Goal: Task Accomplishment & Management: Complete application form

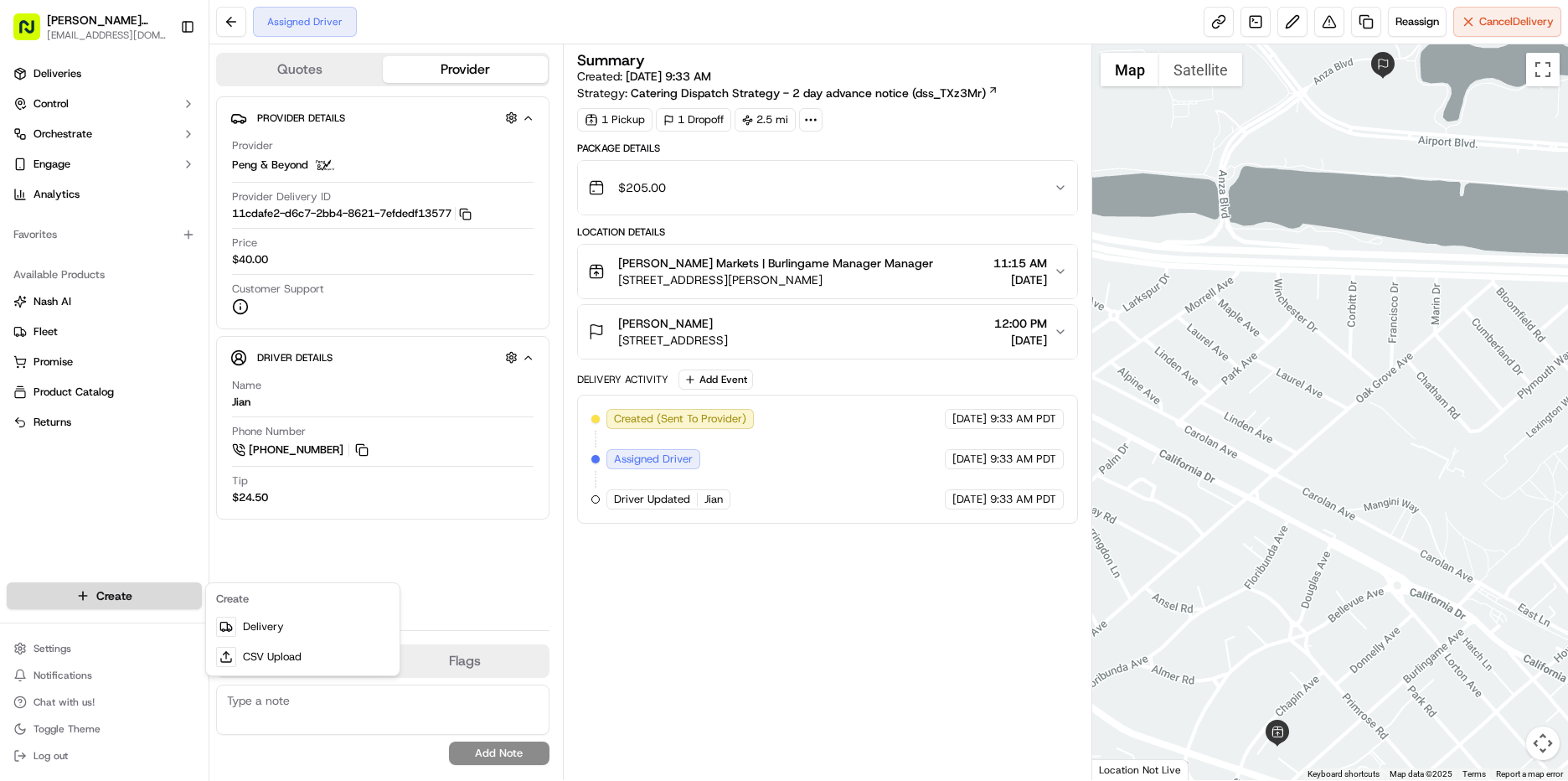
click at [99, 598] on html "[PERSON_NAME] Markets [EMAIL_ADDRESS][DOMAIN_NAME] Toggle Sidebar Deliveries Co…" at bounding box center [784, 390] width 1568 height 781
click at [258, 626] on link "Delivery" at bounding box center [303, 627] width 187 height 30
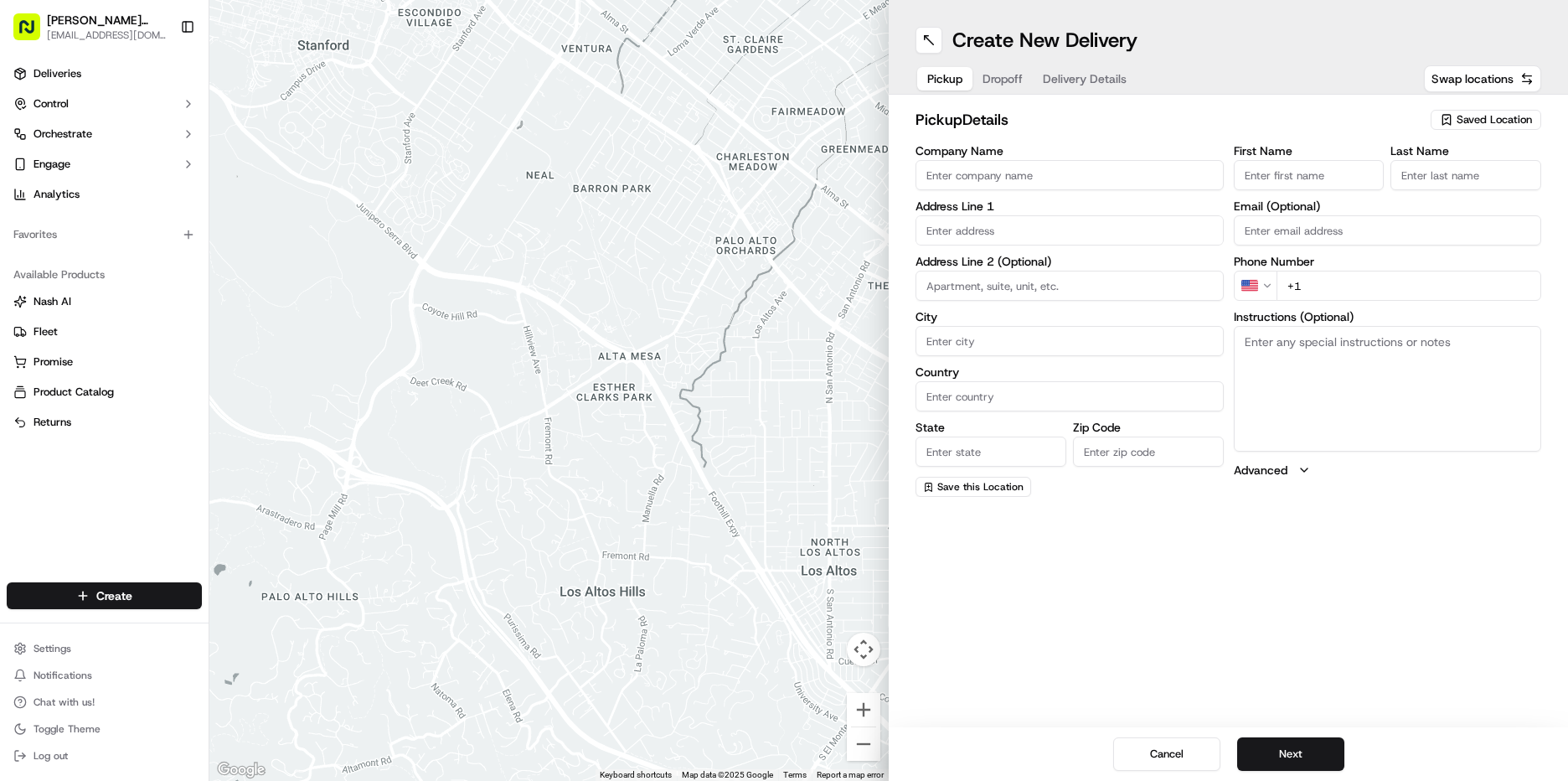
click at [1325, 179] on input "First Name" at bounding box center [1309, 175] width 151 height 30
click at [1468, 134] on div "pickup Details Saved Location" at bounding box center [1228, 123] width 625 height 30
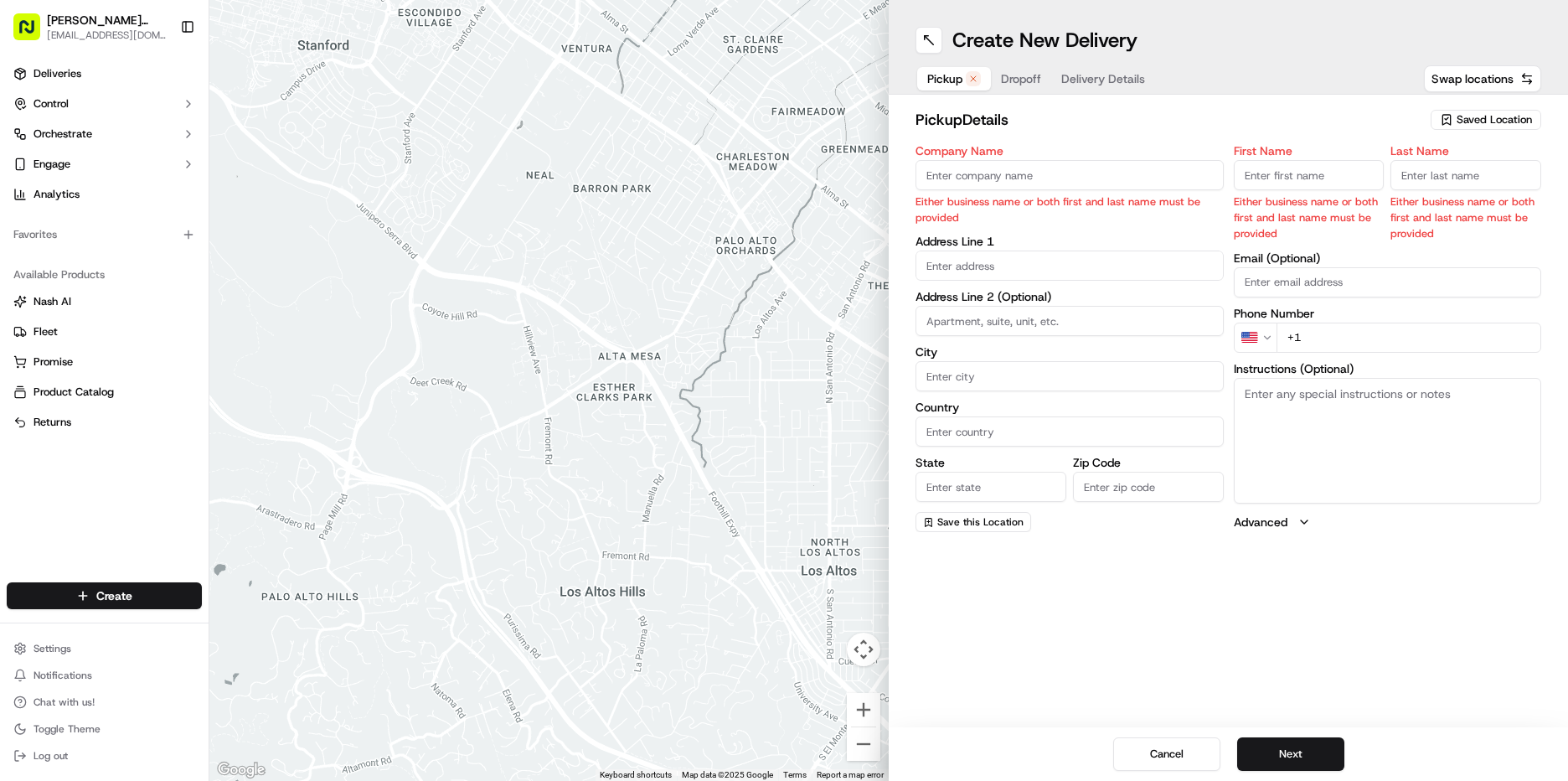
click at [1480, 124] on span "Saved Location" at bounding box center [1494, 119] width 76 height 15
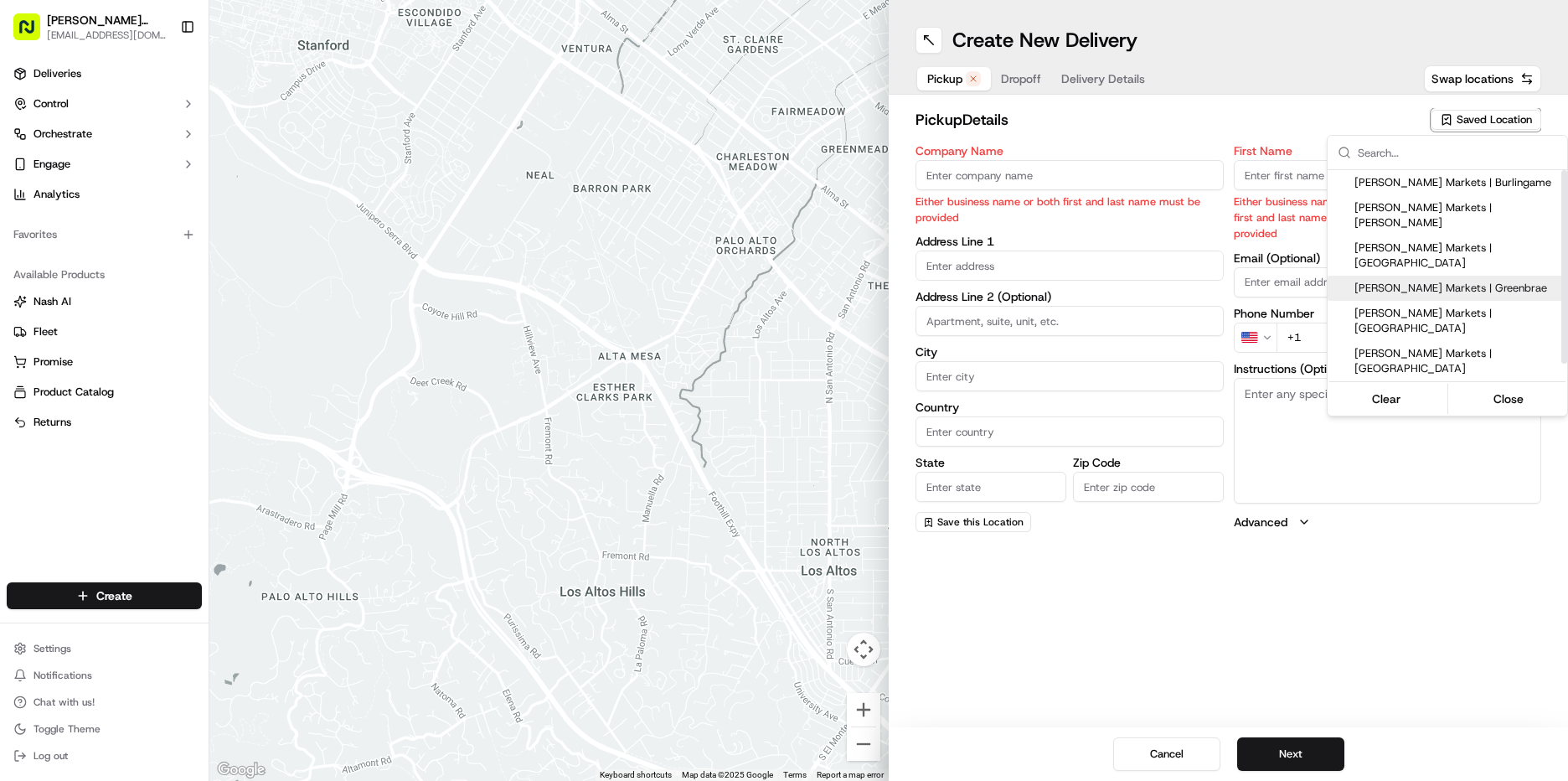
click at [1436, 281] on span "[PERSON_NAME] Markets | Greenbrae" at bounding box center [1457, 288] width 206 height 15
type input "[PERSON_NAME] Markets | Greenbrae"
type input "[GEOGRAPHIC_DATA]"
type input "Larkspur"
type input "US"
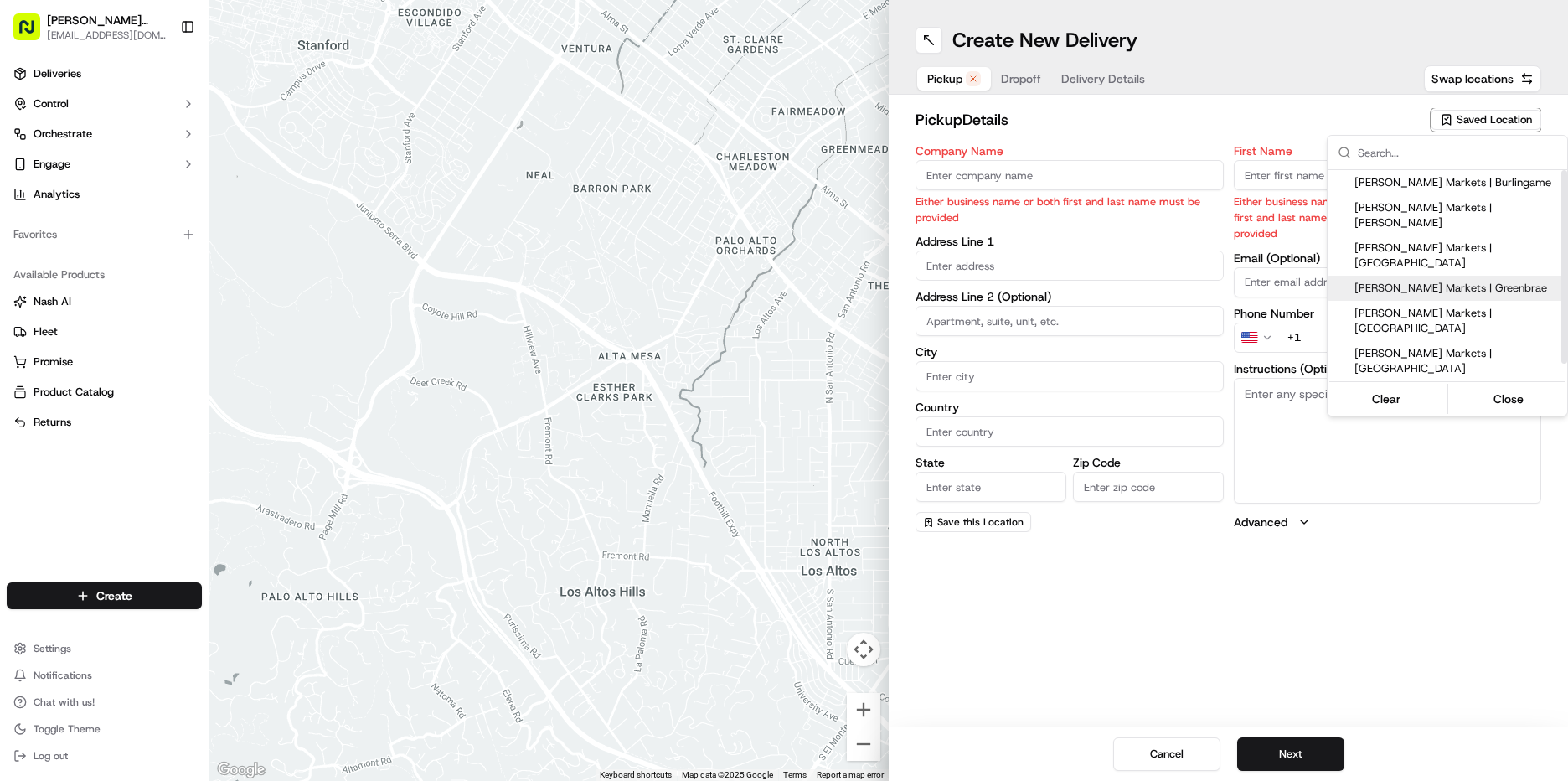
type input "CA"
type input "94904"
type input "Manager"
type input "[EMAIL_ADDRESS][DOMAIN_NAME]"
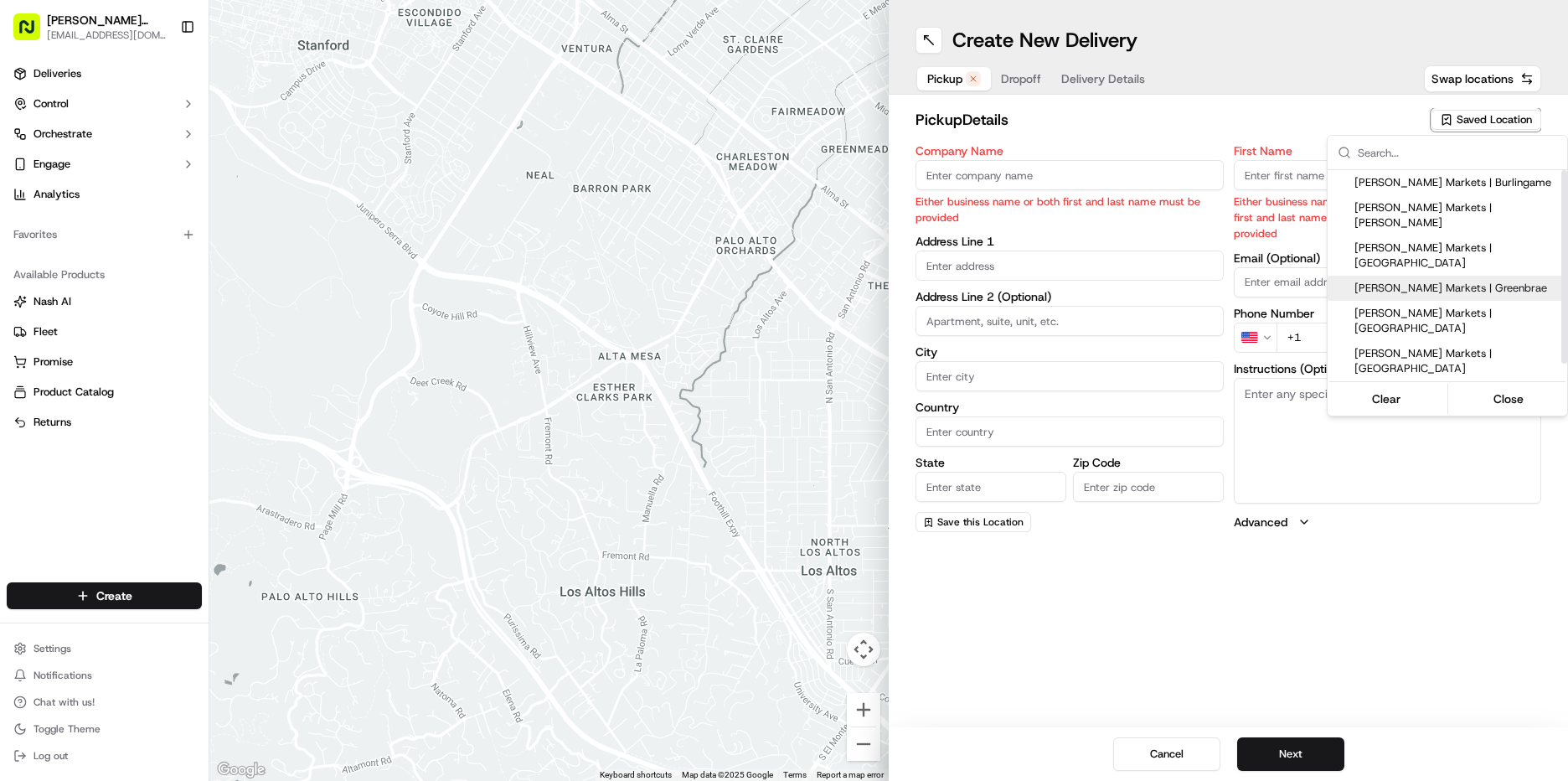
type input "[PHONE_NUMBER]"
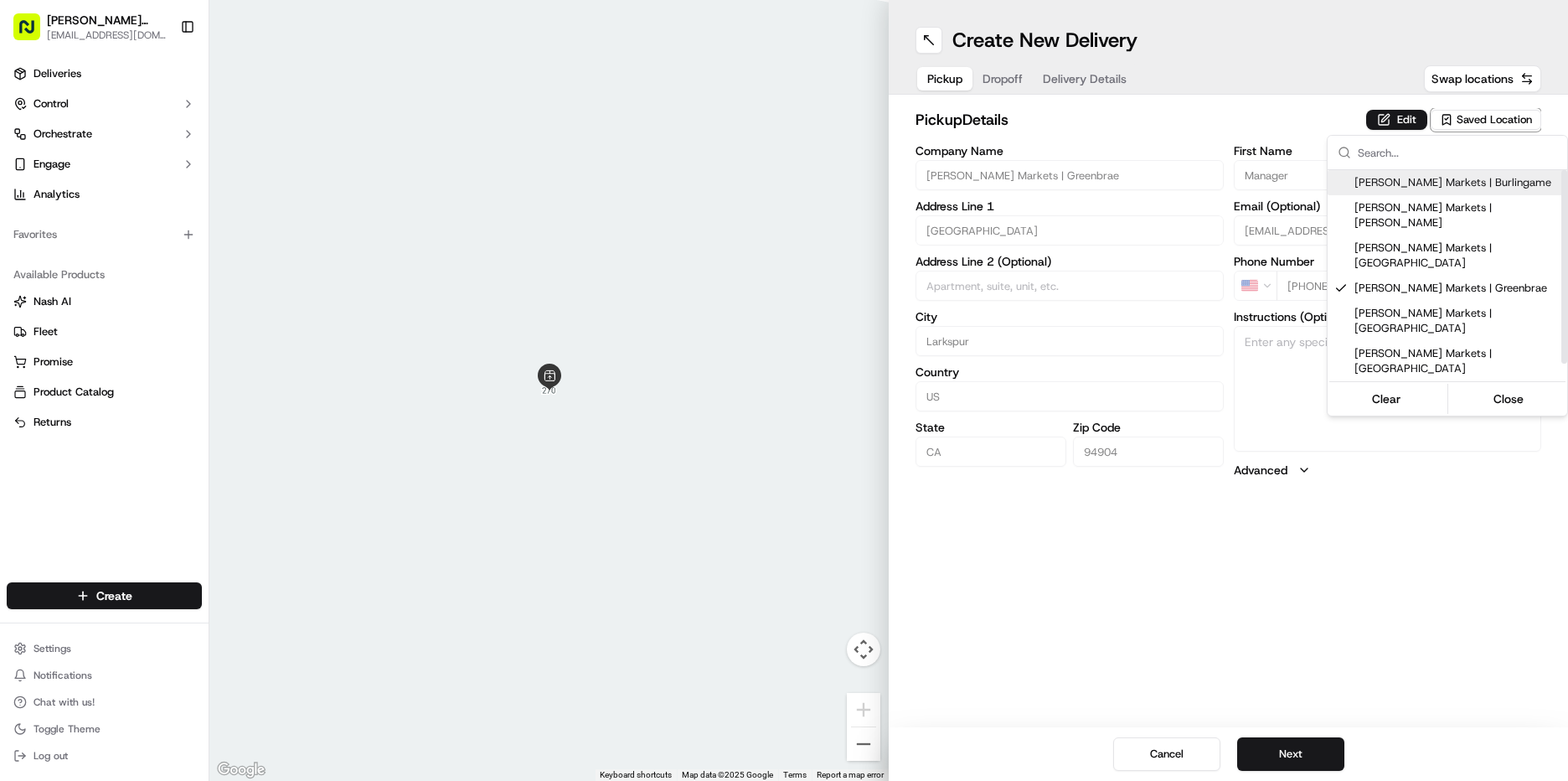
click at [1397, 118] on html "[PERSON_NAME] Markets [EMAIL_ADDRESS][DOMAIN_NAME] Toggle Sidebar Deliveries Co…" at bounding box center [784, 390] width 1568 height 781
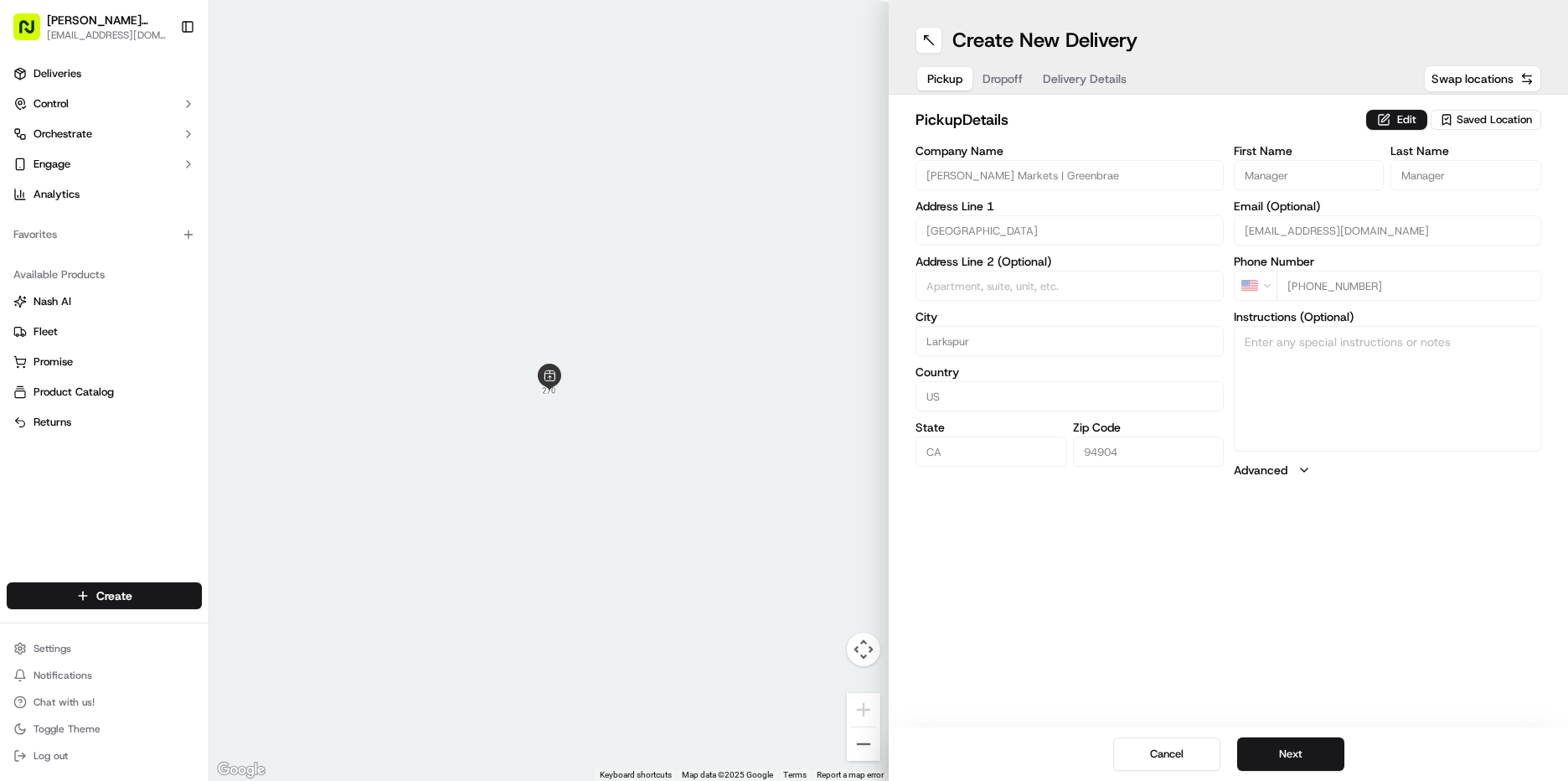
click at [1397, 118] on button "Edit" at bounding box center [1396, 119] width 61 height 20
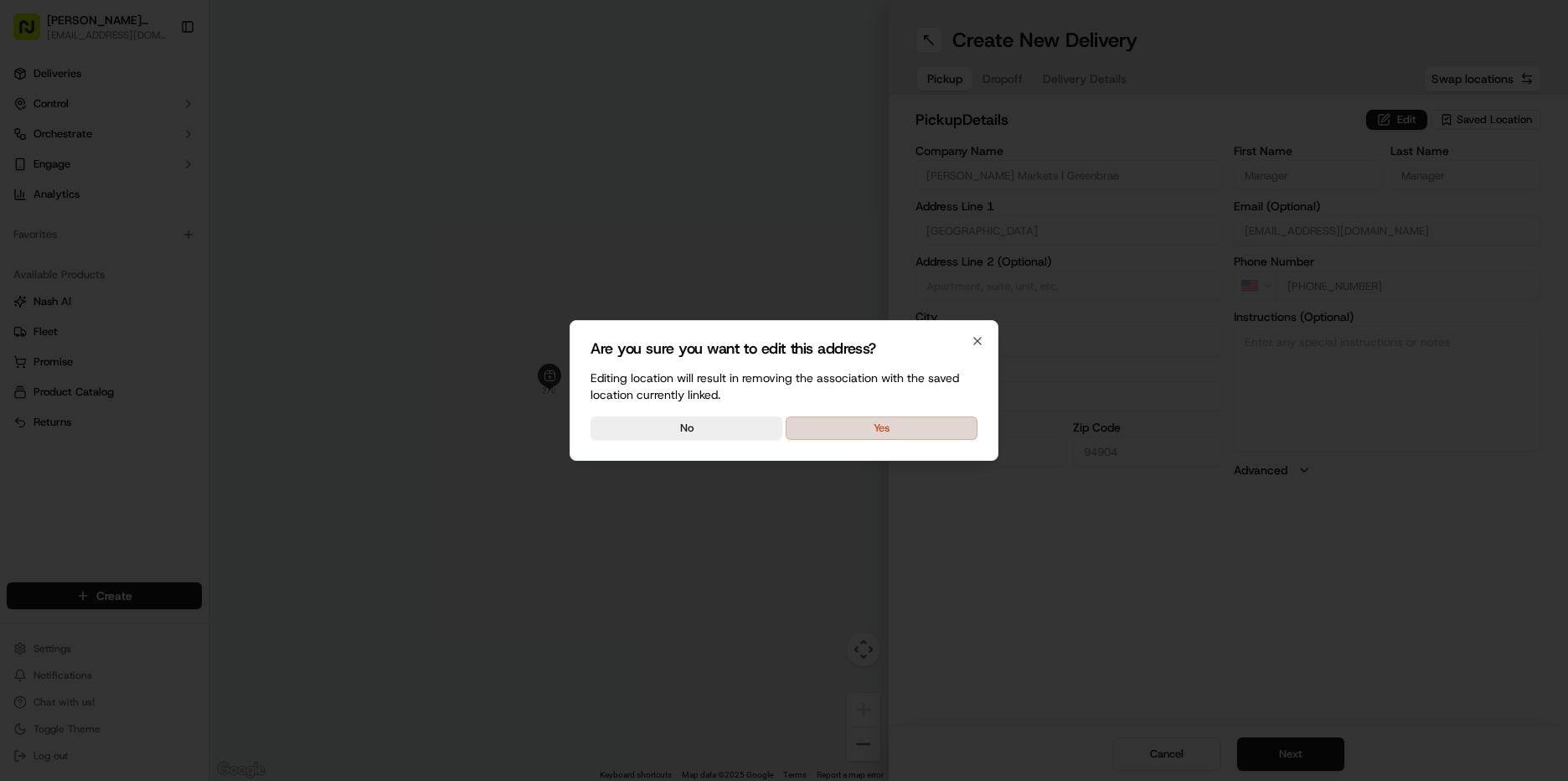
click at [928, 421] on button "Yes" at bounding box center [881, 429] width 192 height 24
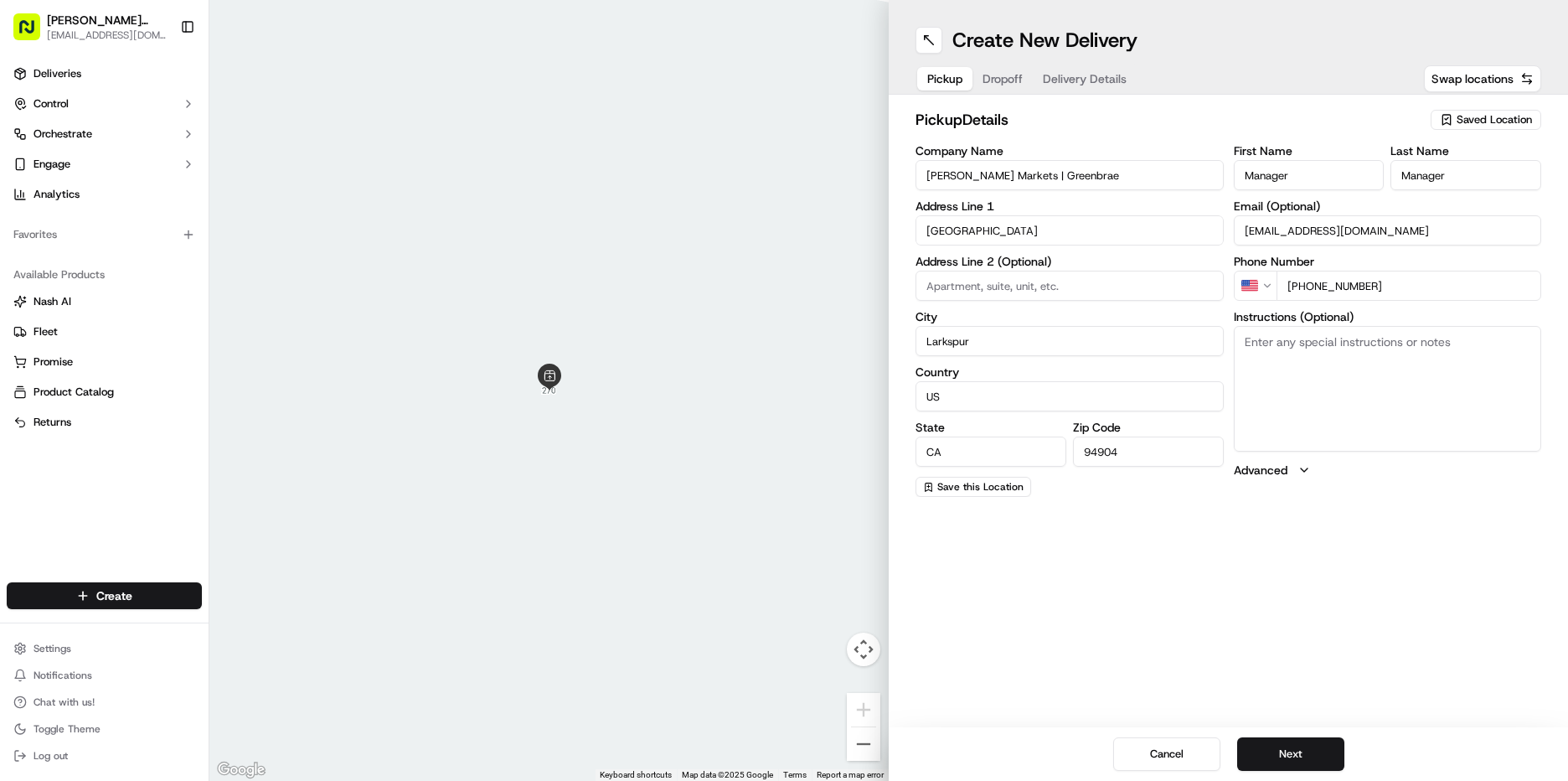
click at [1278, 348] on textarea "Instructions (Optional)" at bounding box center [1388, 389] width 308 height 125
type textarea "go to deli order #535 [PERSON_NAME]"
click at [1273, 749] on button "Next" at bounding box center [1291, 754] width 107 height 34
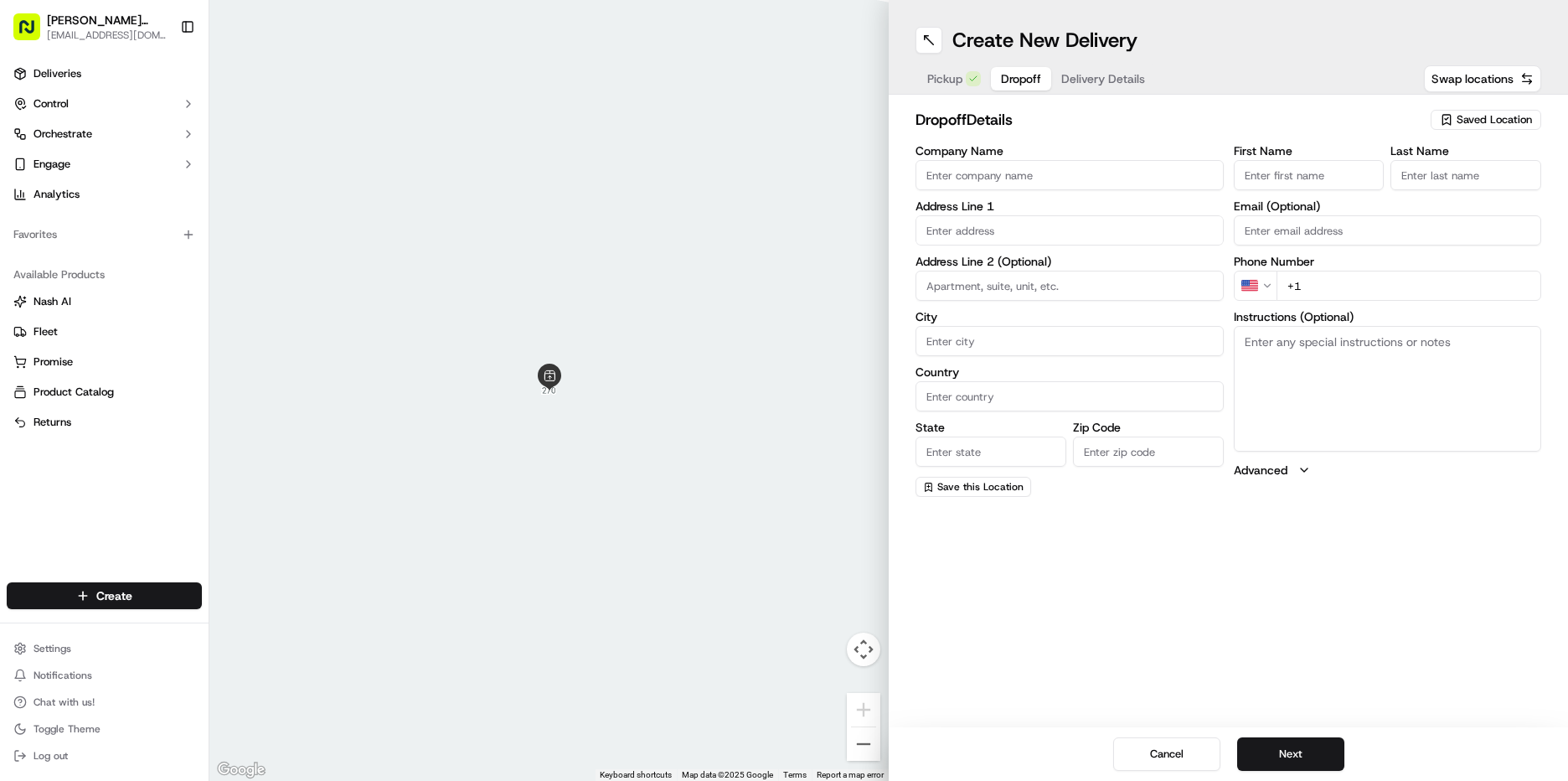
click at [1302, 173] on input "First Name" at bounding box center [1309, 175] width 151 height 30
type input "[PERSON_NAME]"
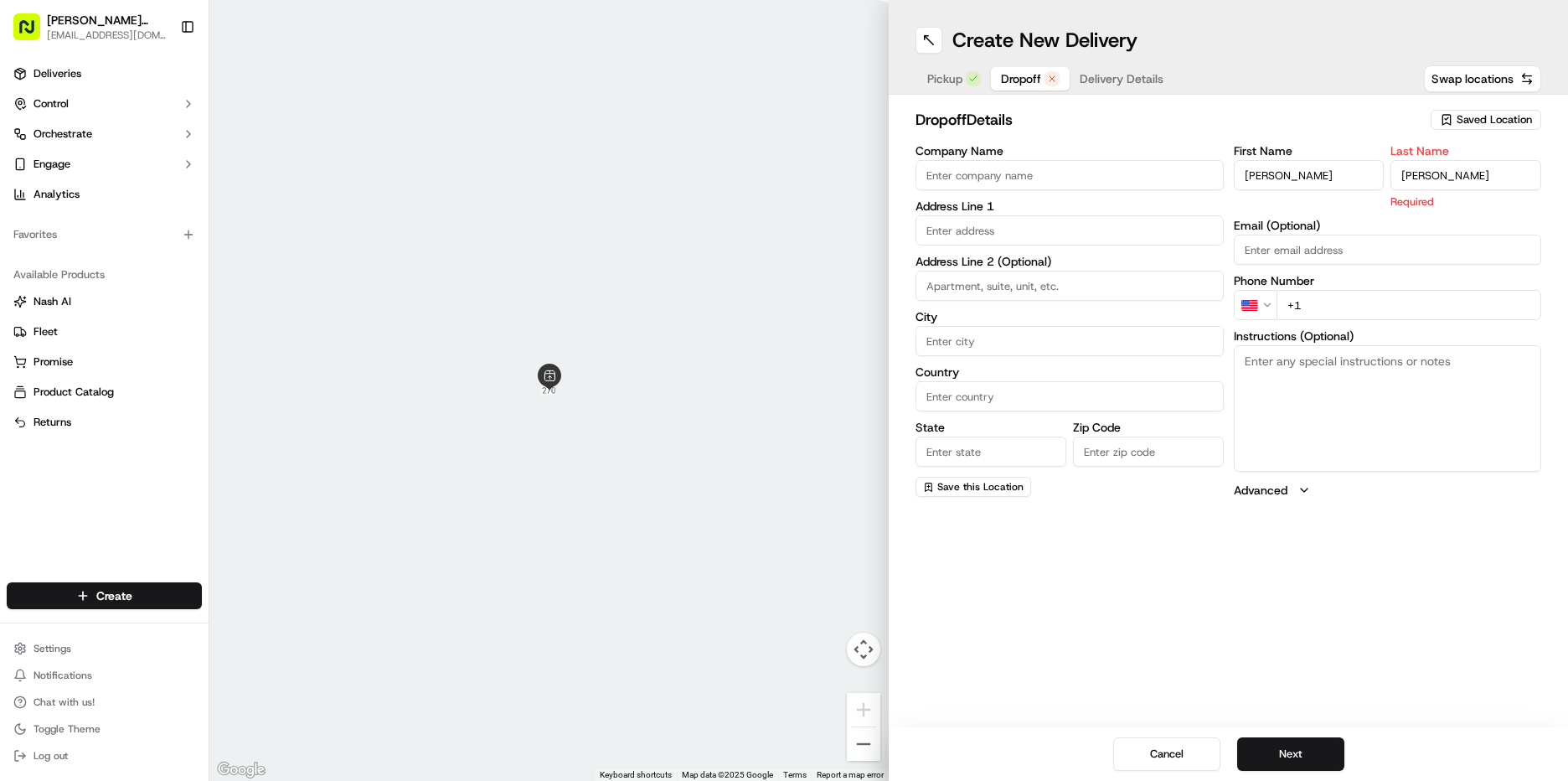
type input "[PERSON_NAME]"
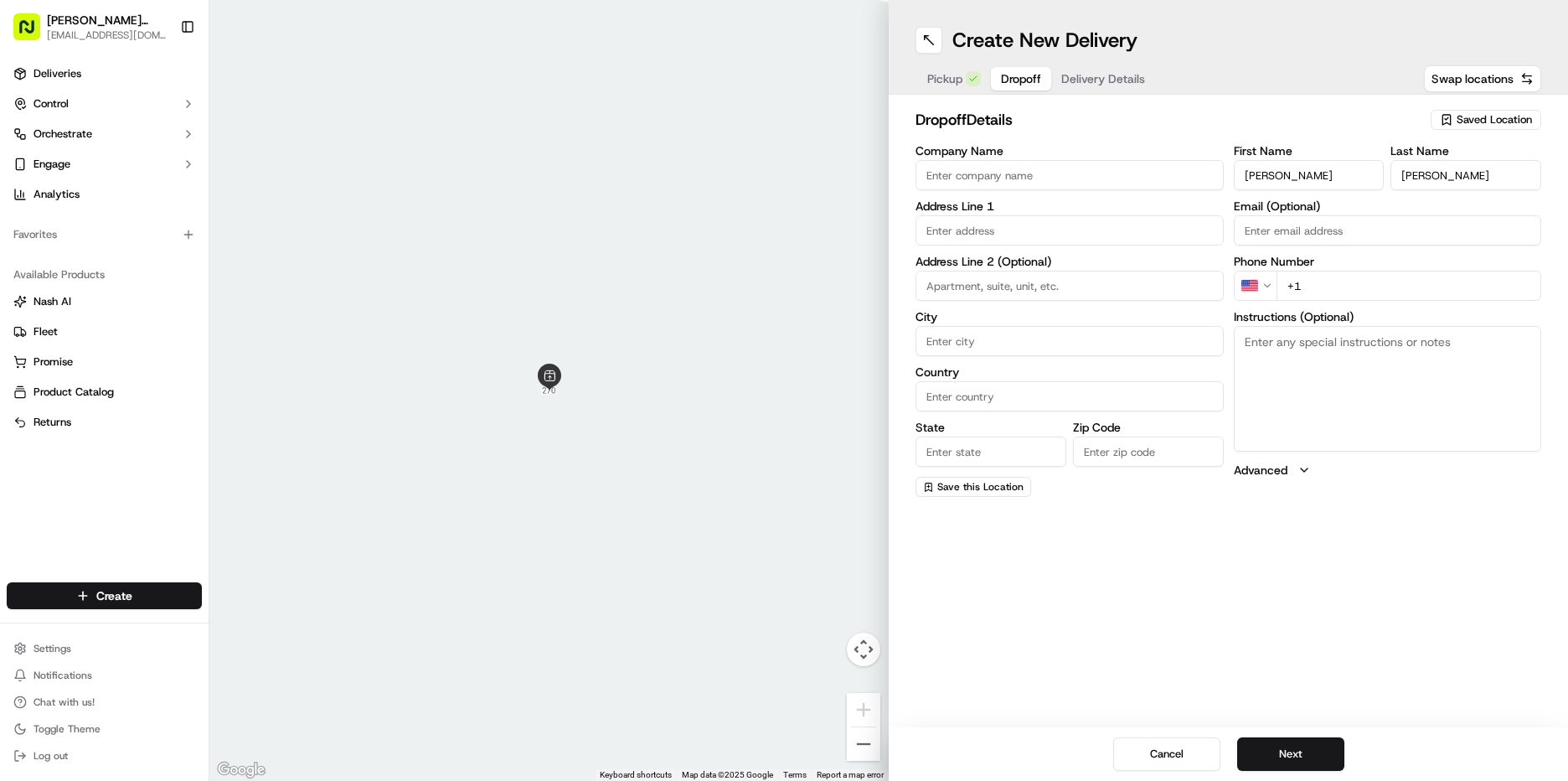
click at [1351, 292] on input "+1" at bounding box center [1409, 286] width 265 height 30
type input "[PHONE_NUMBER]"
click at [1338, 366] on textarea "Instructions (Optional)" at bounding box center [1388, 389] width 308 height 125
type textarea "Deliver to Front Desk at the [GEOGRAPHIC_DATA]. It is for guest [PERSON_NAME]"
click at [984, 242] on input "text" at bounding box center [1070, 230] width 308 height 30
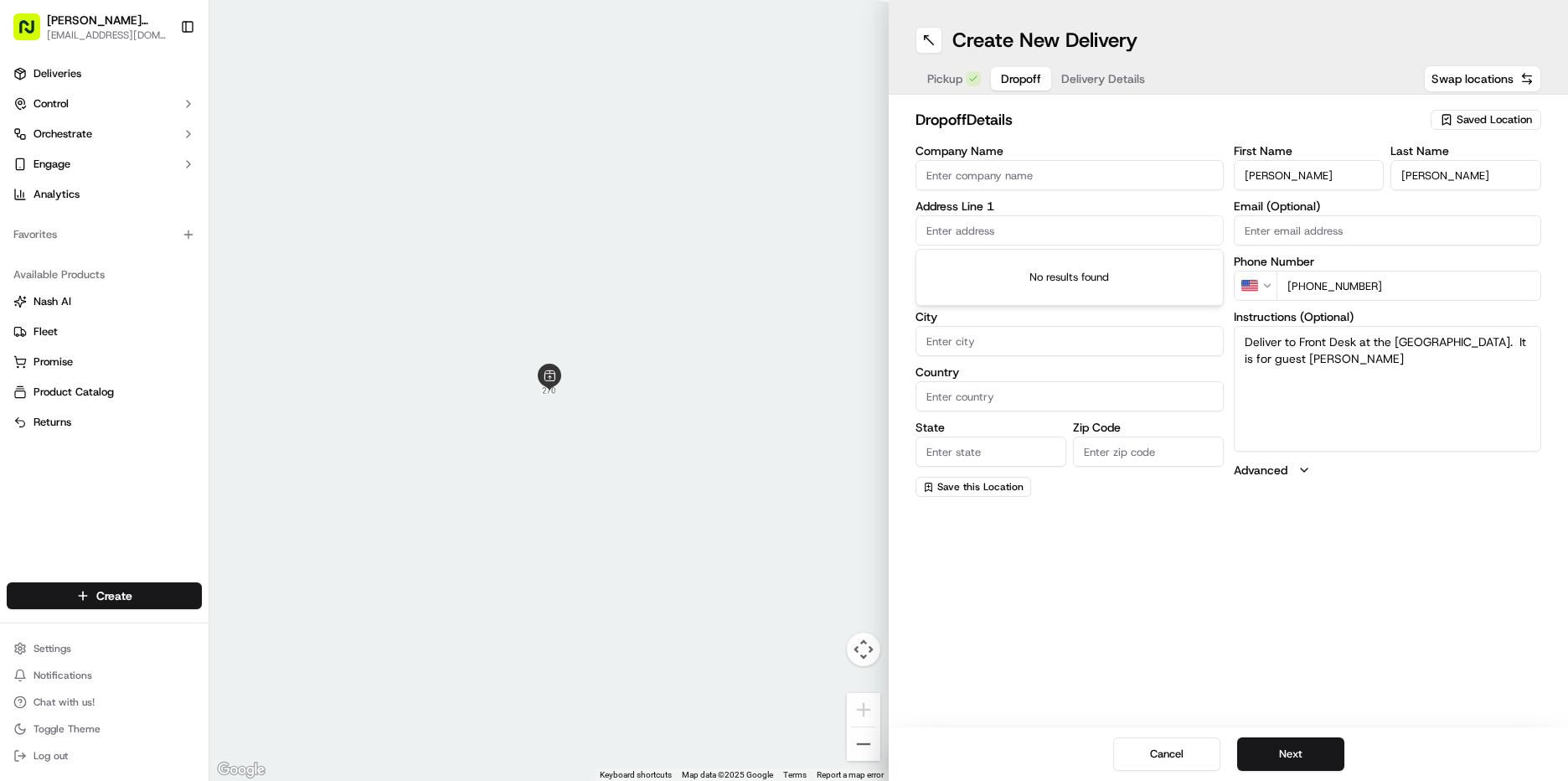
click at [949, 242] on input "text" at bounding box center [1070, 230] width 308 height 30
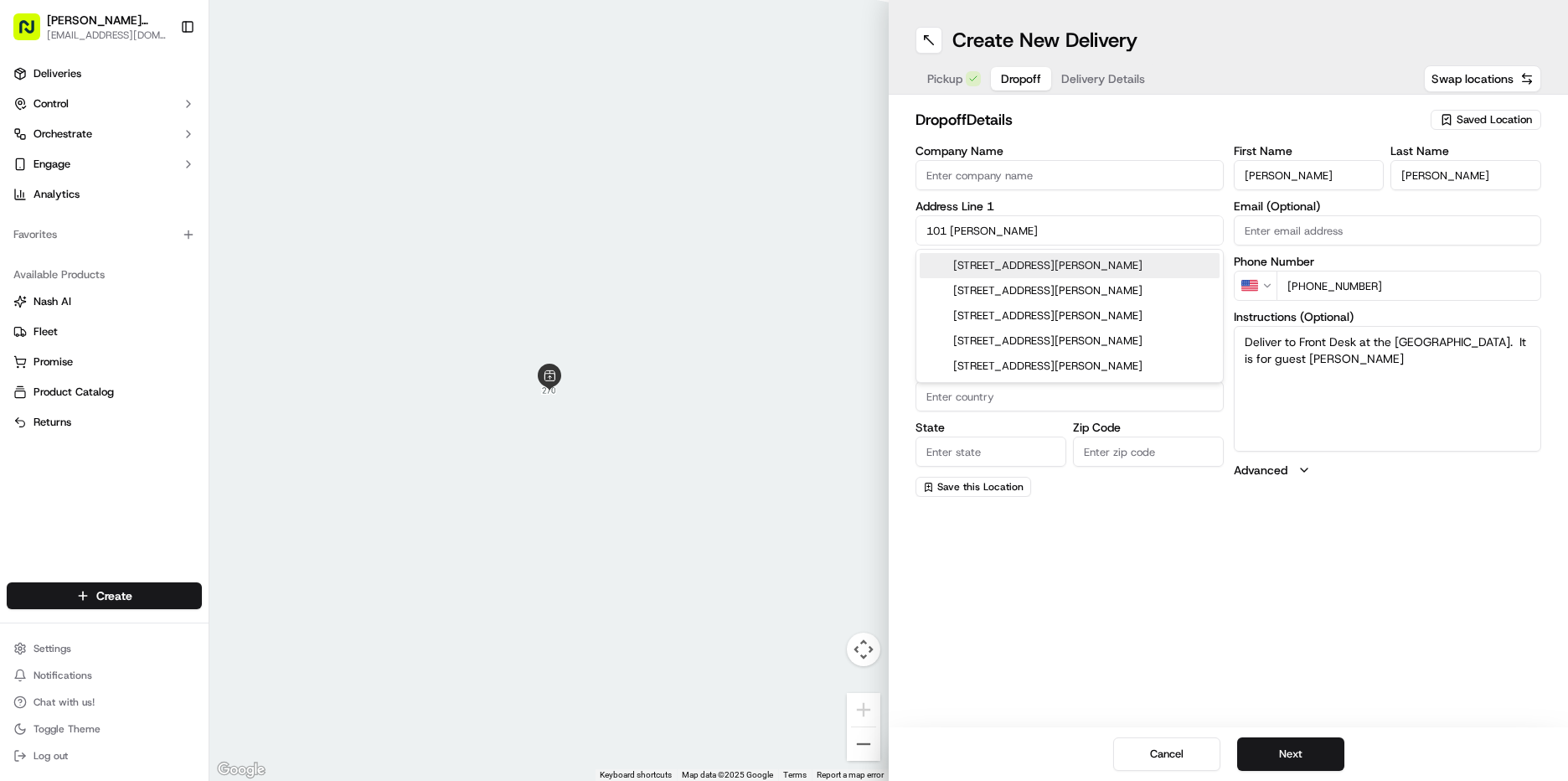
click at [1004, 269] on div "[STREET_ADDRESS][PERSON_NAME]" at bounding box center [1070, 265] width 300 height 25
type input "[STREET_ADDRESS][PERSON_NAME]"
type input "[GEOGRAPHIC_DATA][PERSON_NAME]"
type input "[GEOGRAPHIC_DATA]"
type input "CA"
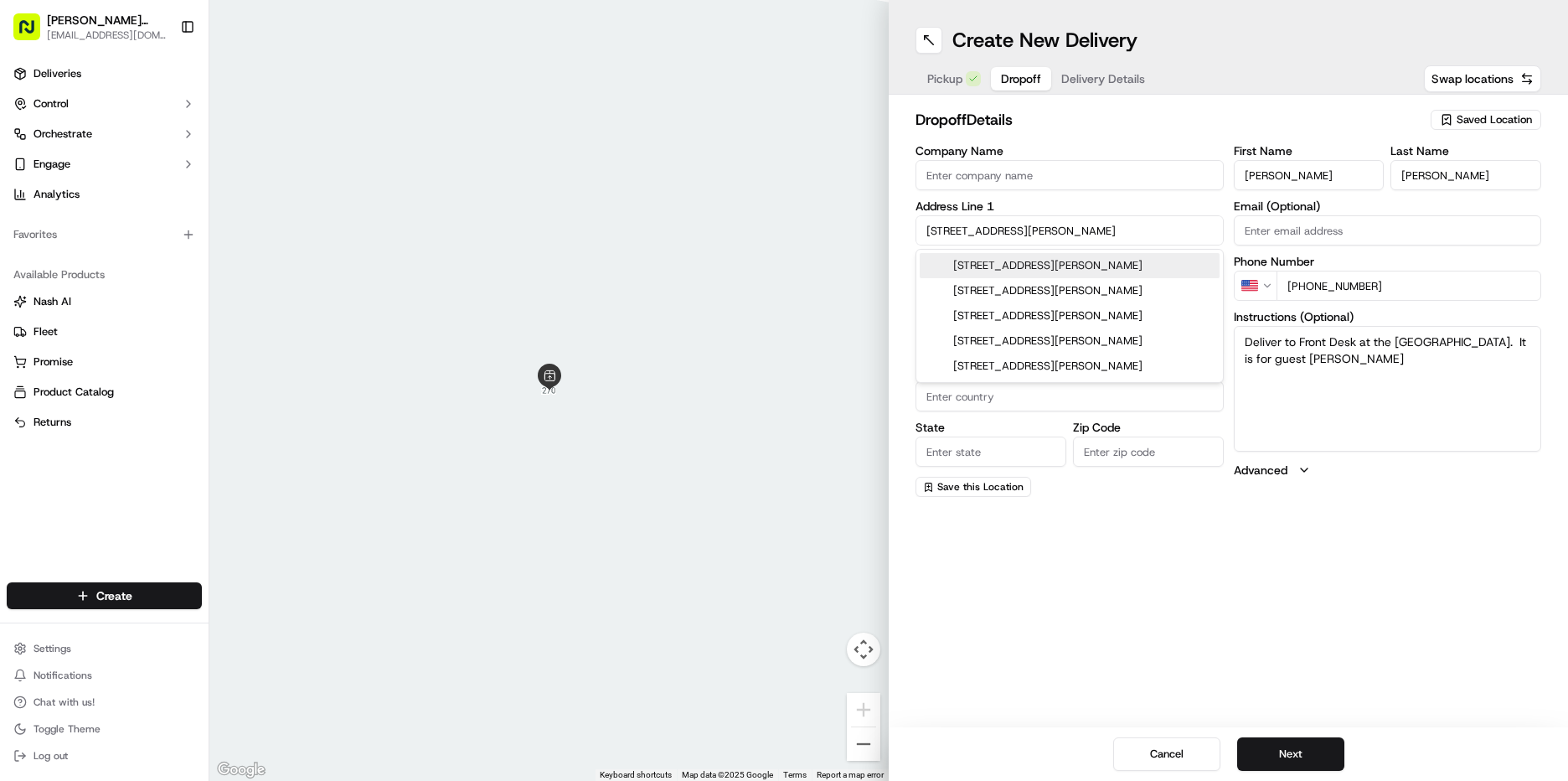
type input "94903"
type input "[STREET_ADDRESS][PERSON_NAME]"
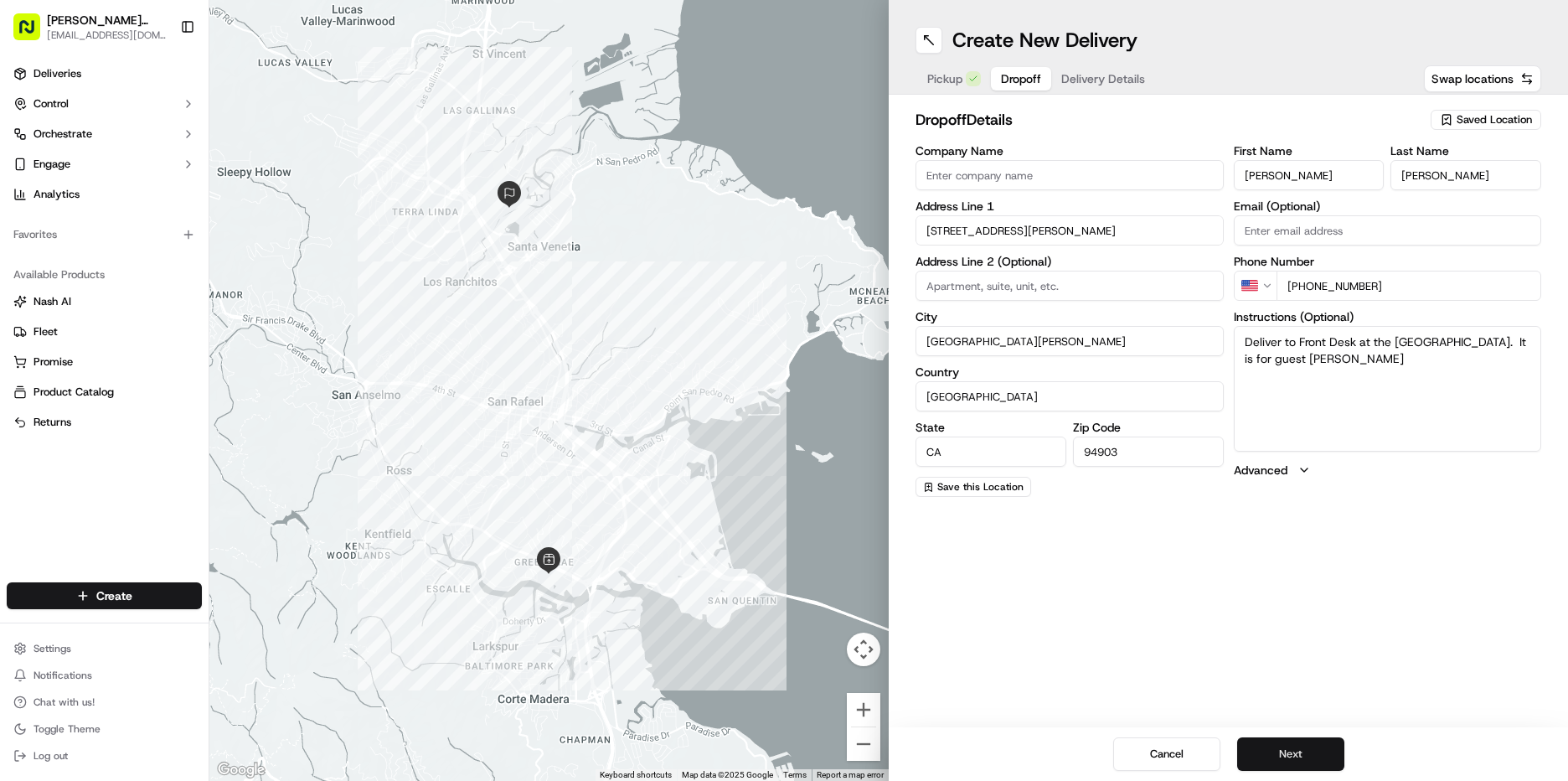
click at [1314, 756] on button "Next" at bounding box center [1291, 754] width 107 height 34
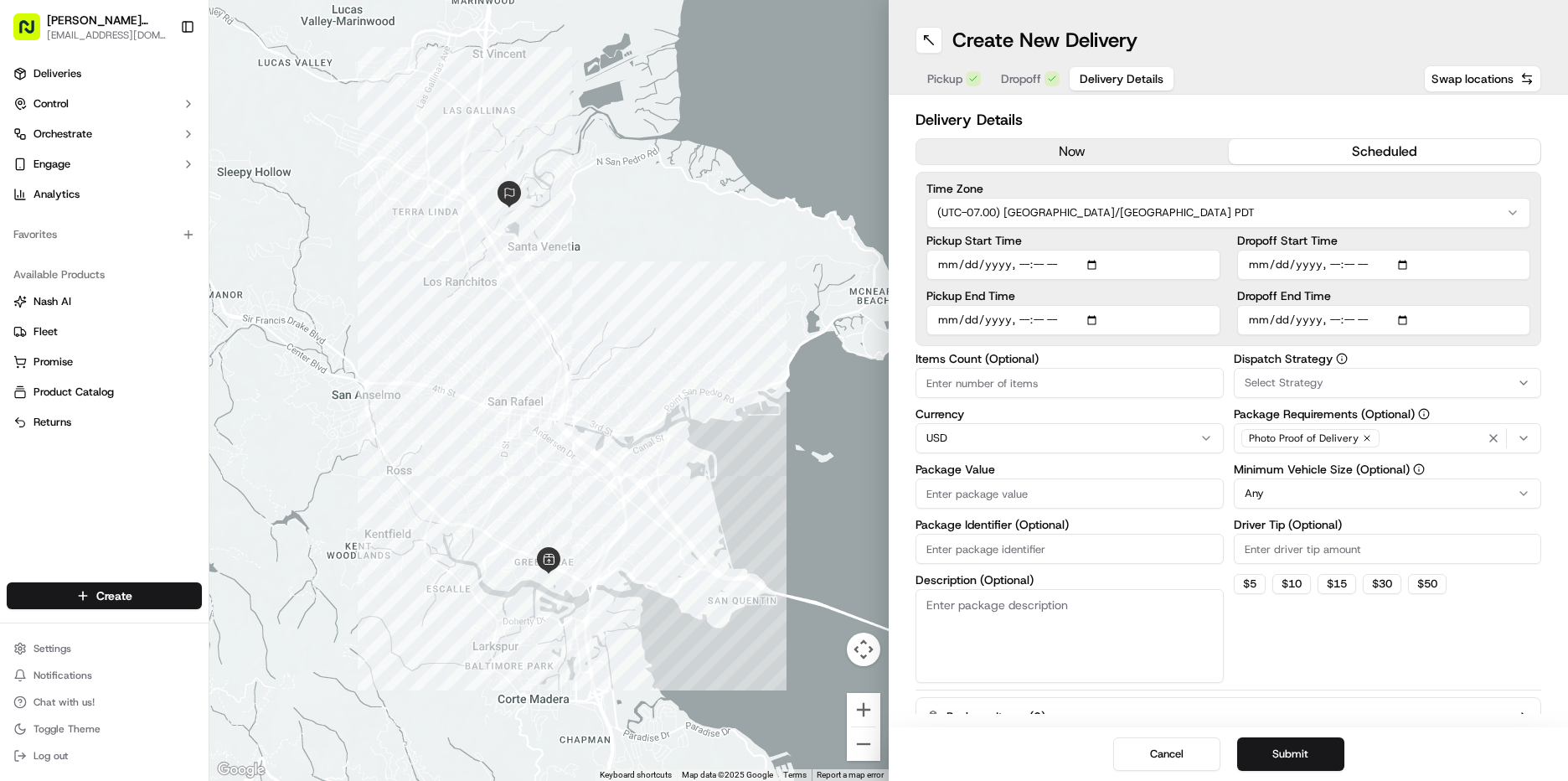
click at [1374, 150] on button "scheduled" at bounding box center [1385, 151] width 312 height 25
click at [945, 271] on input "Pickup Start Time" at bounding box center [1074, 265] width 294 height 30
click at [1016, 258] on input "Pickup Start Time" at bounding box center [1074, 265] width 294 height 30
click at [1021, 263] on input "Pickup Start Time" at bounding box center [1074, 265] width 294 height 30
type input "[DATE]T16:40"
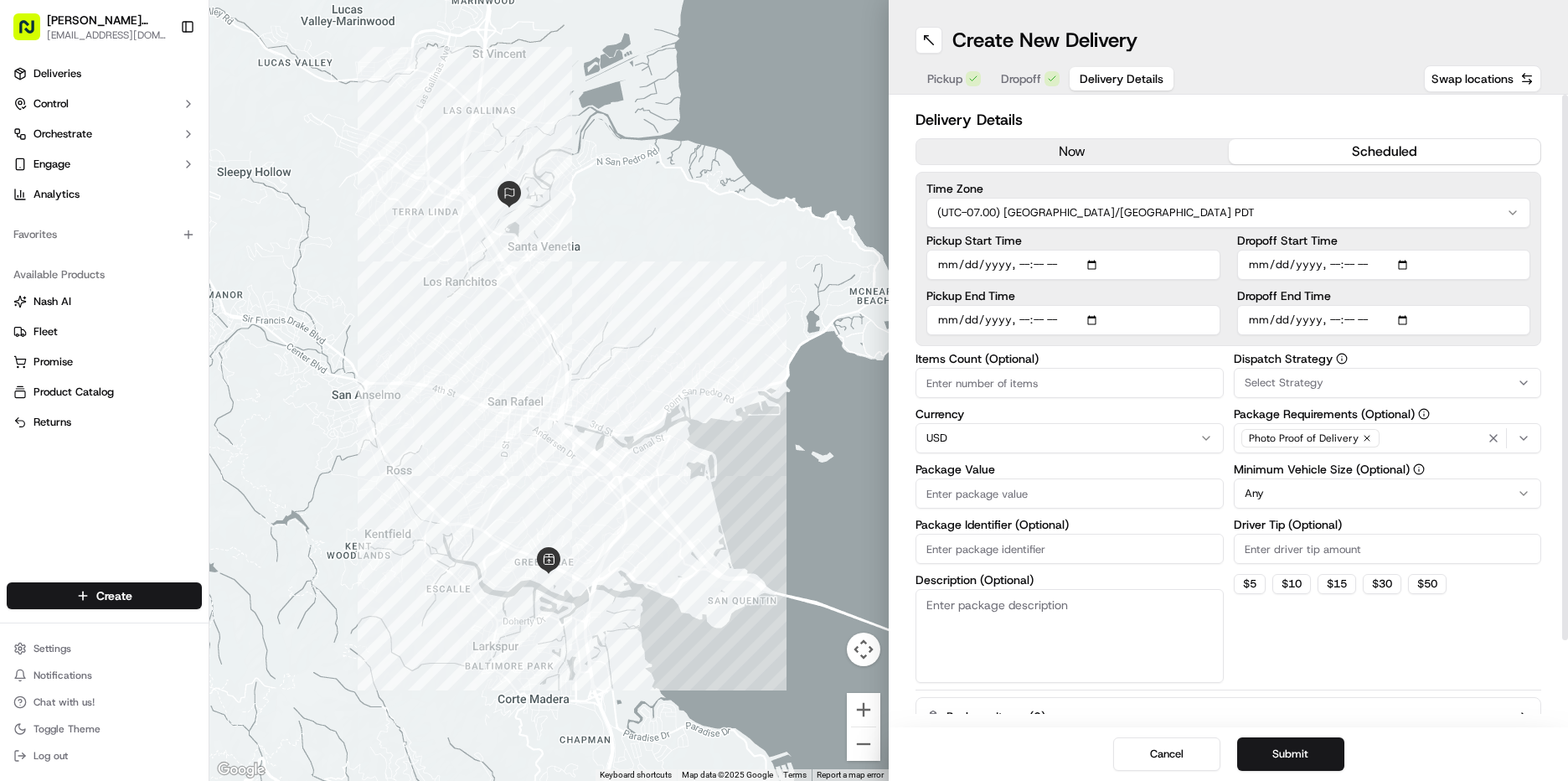
click at [942, 320] on input "Pickup End Time" at bounding box center [1074, 320] width 294 height 30
click at [1016, 316] on input "Pickup End Time" at bounding box center [1074, 320] width 294 height 30
type input "[DATE]T17:10"
click at [1261, 264] on input "Dropoff Start Time" at bounding box center [1384, 265] width 294 height 30
click at [1327, 263] on input "Dropoff Start Time" at bounding box center [1384, 265] width 294 height 30
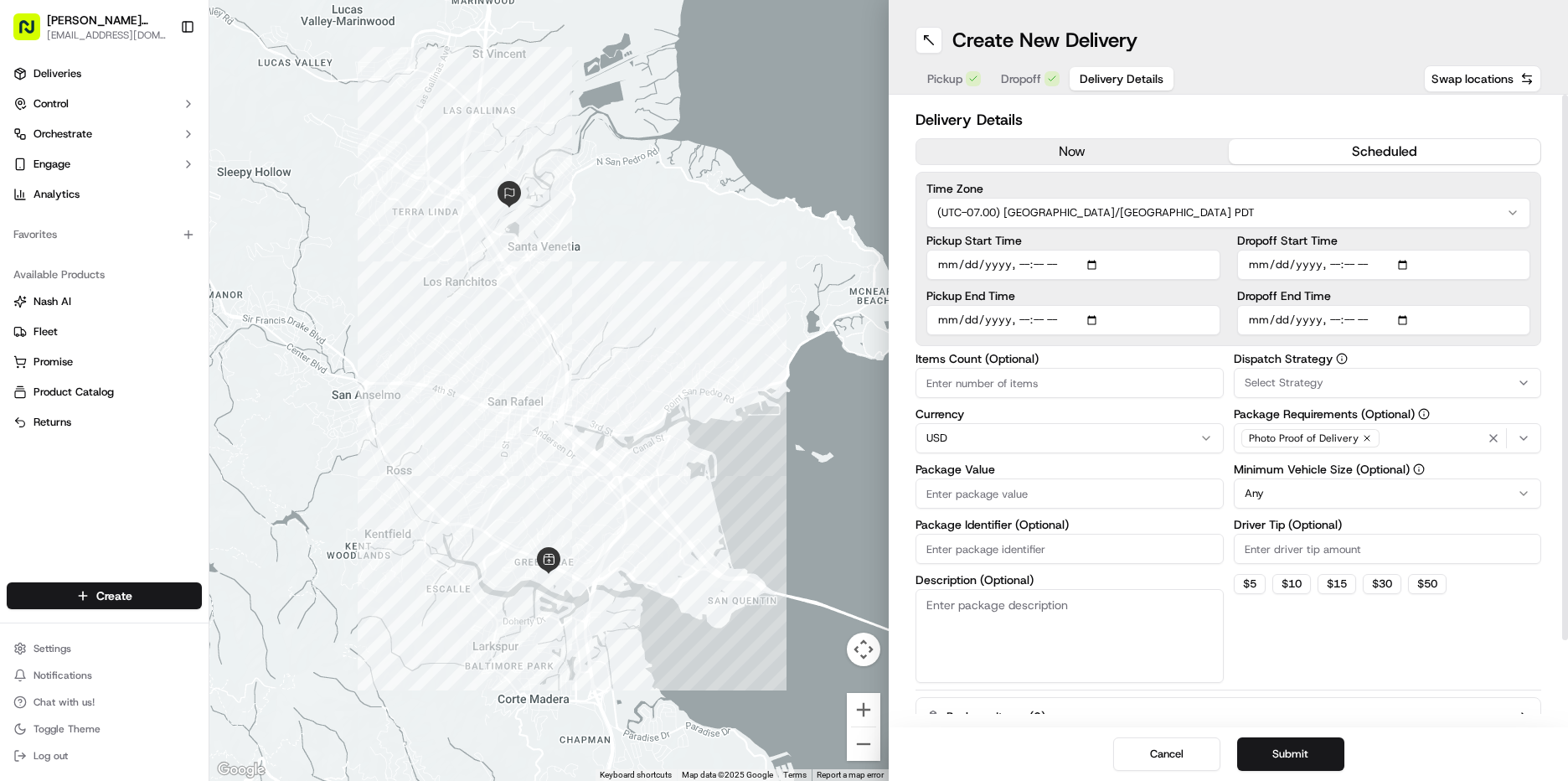
click at [1327, 263] on input "Dropoff Start Time" at bounding box center [1384, 265] width 294 height 30
type input "[DATE]T17:00"
click at [1256, 316] on input "Dropoff End Time" at bounding box center [1384, 320] width 294 height 30
click at [1325, 321] on input "Dropoff End Time" at bounding box center [1384, 320] width 294 height 30
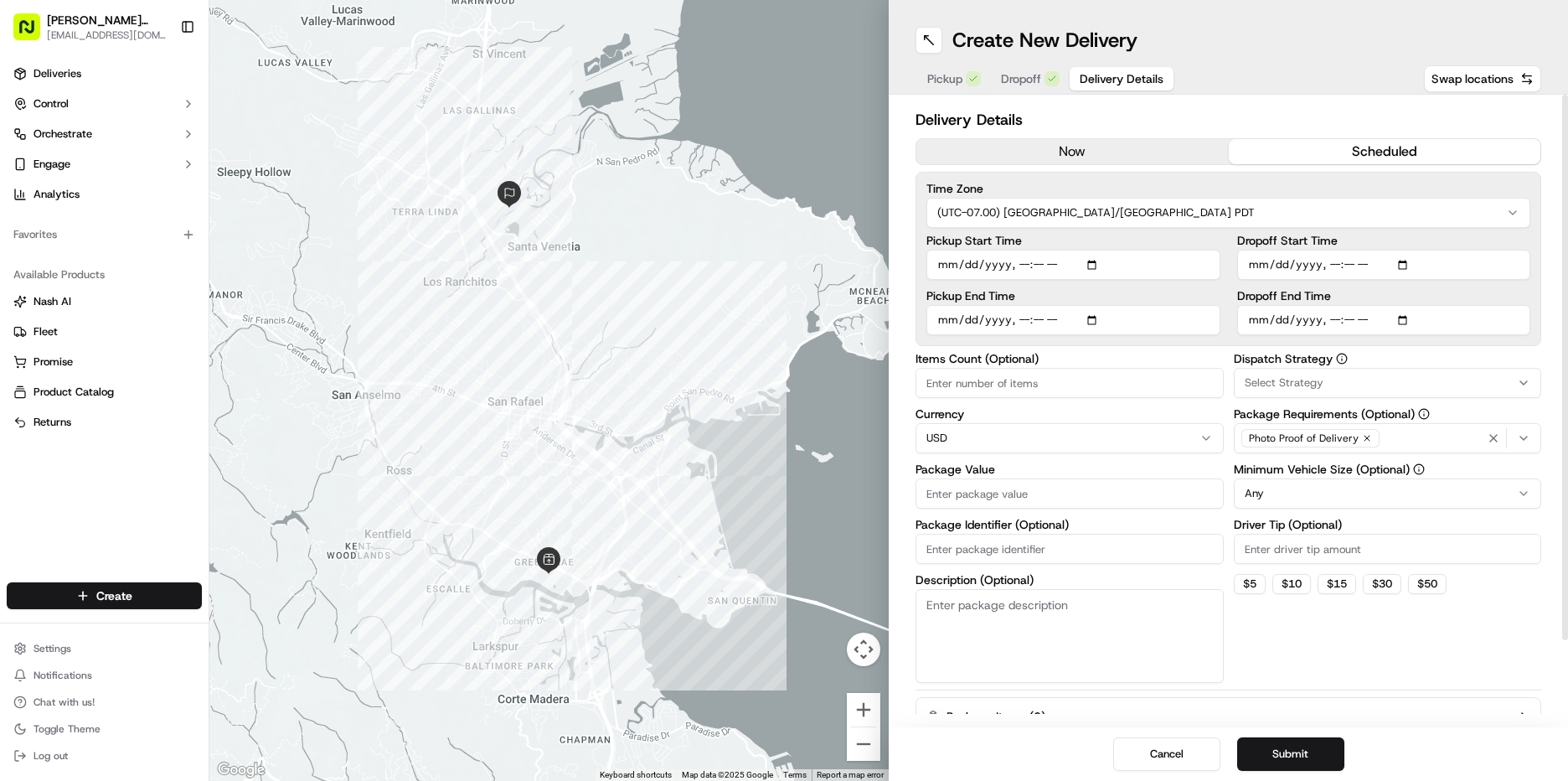
type input "[DATE]T17:30"
click at [1356, 379] on div "Select Strategy" at bounding box center [1388, 382] width 300 height 15
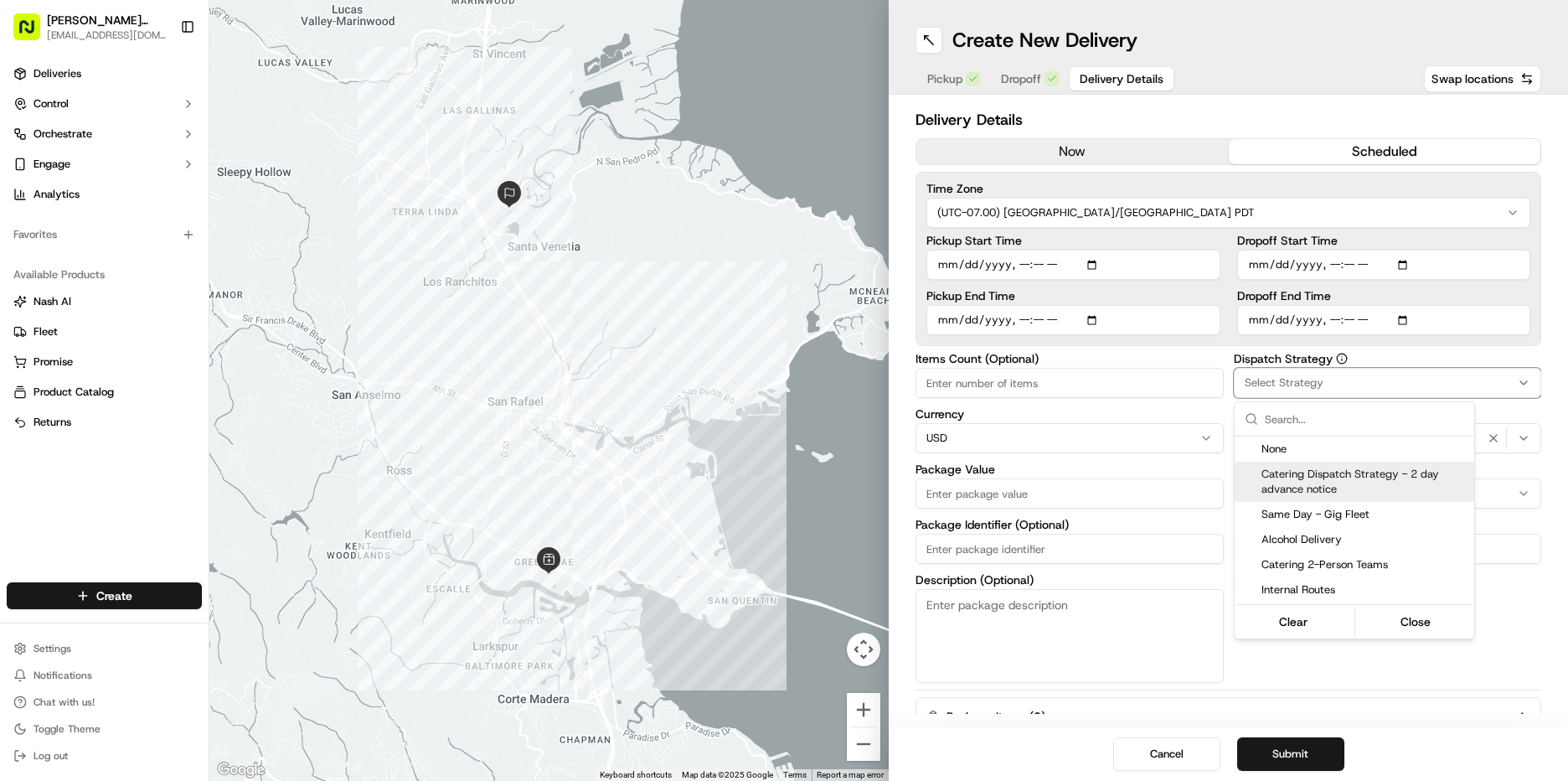
click at [1329, 466] on div "Catering Dispatch Strategy - 2 day advance notice" at bounding box center [1353, 482] width 240 height 40
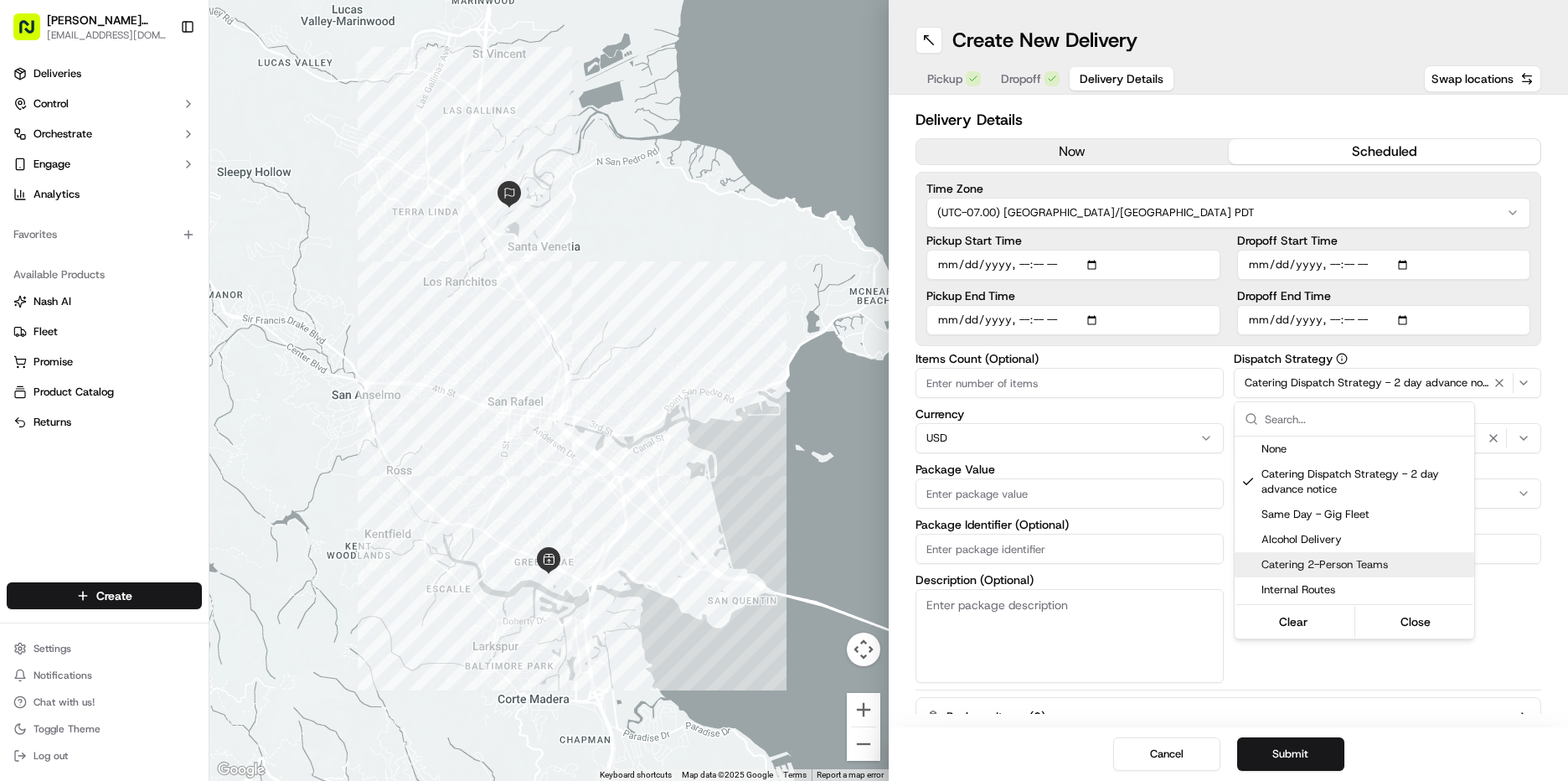
click at [1527, 668] on html "[PERSON_NAME] Markets [EMAIL_ADDRESS][DOMAIN_NAME] Toggle Sidebar Deliveries Co…" at bounding box center [784, 390] width 1568 height 781
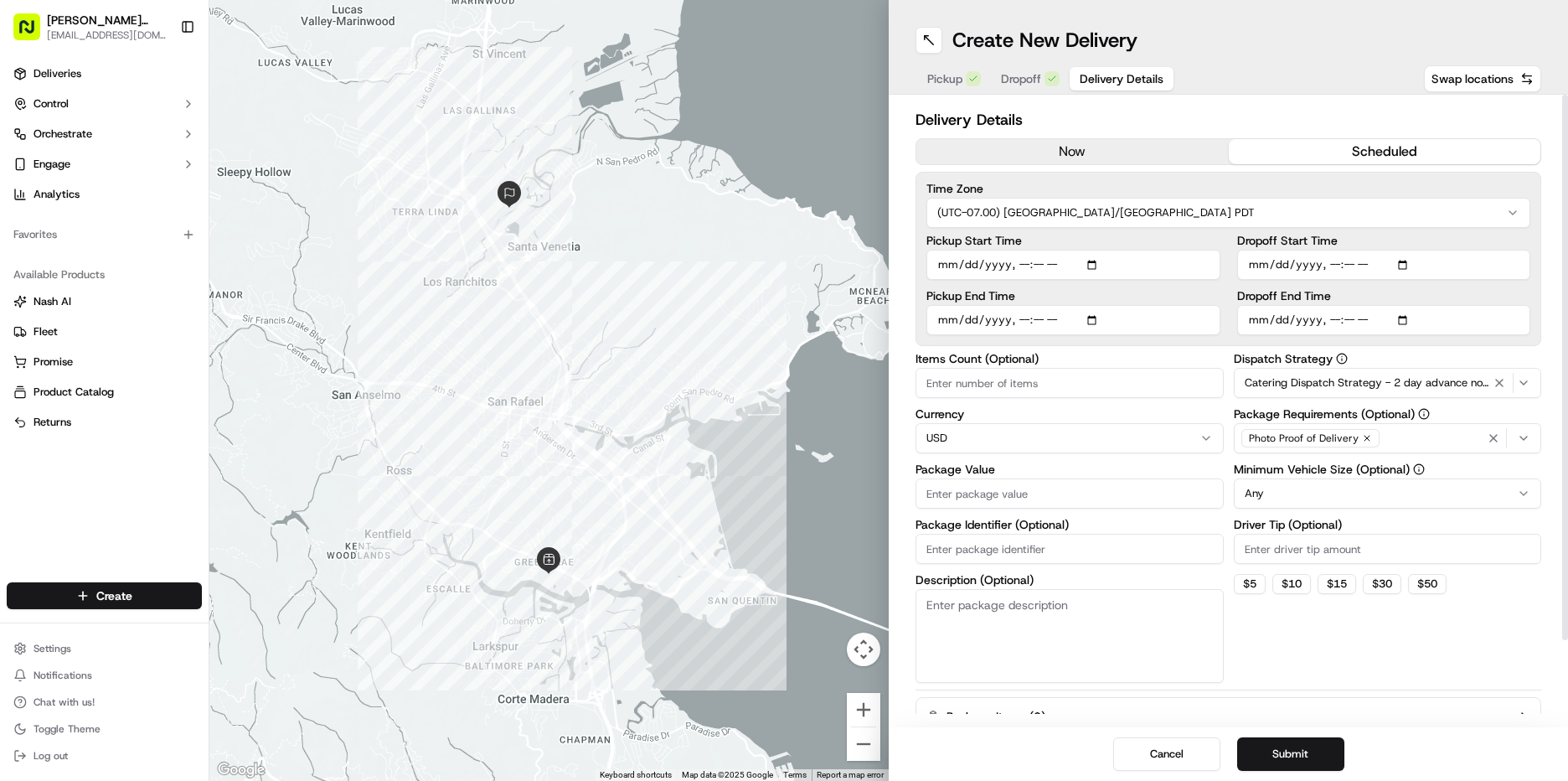
click at [1349, 382] on span "Catering Dispatch Strategy - 2 day advance notice" at bounding box center [1367, 382] width 246 height 15
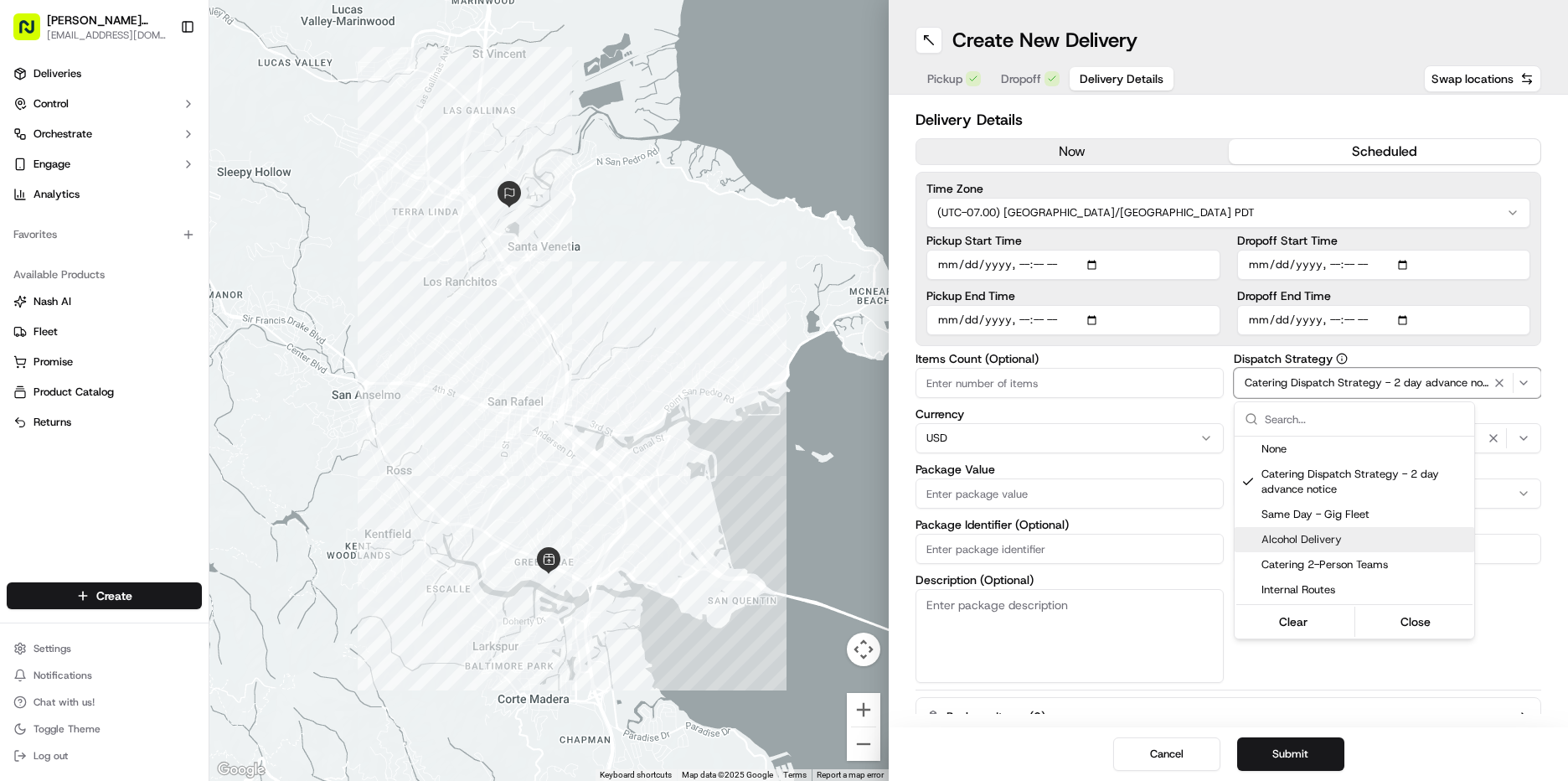
click at [1303, 540] on span "Alcohol Delivery" at bounding box center [1363, 539] width 206 height 15
click at [1517, 650] on html "[PERSON_NAME] Markets [EMAIL_ADDRESS][DOMAIN_NAME] Toggle Sidebar Deliveries Co…" at bounding box center [784, 390] width 1568 height 781
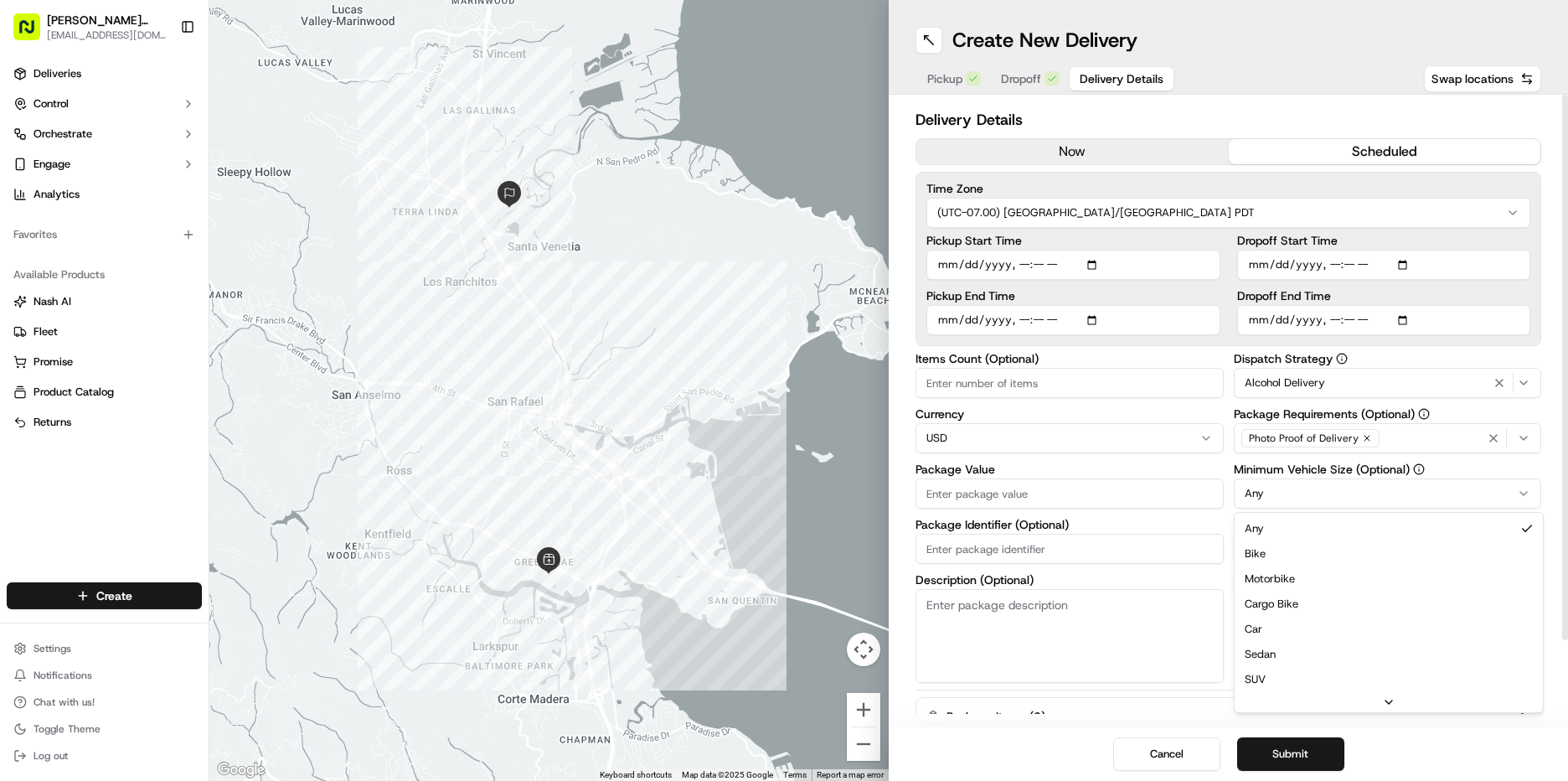
click at [1366, 493] on html "[PERSON_NAME] Markets [EMAIL_ADDRESS][DOMAIN_NAME] Toggle Sidebar Deliveries Co…" at bounding box center [784, 390] width 1568 height 781
click at [1327, 554] on input "Driver Tip (Optional)" at bounding box center [1388, 549] width 308 height 30
type input "25"
click at [990, 487] on input "Package Value" at bounding box center [1070, 493] width 308 height 30
type input "504"
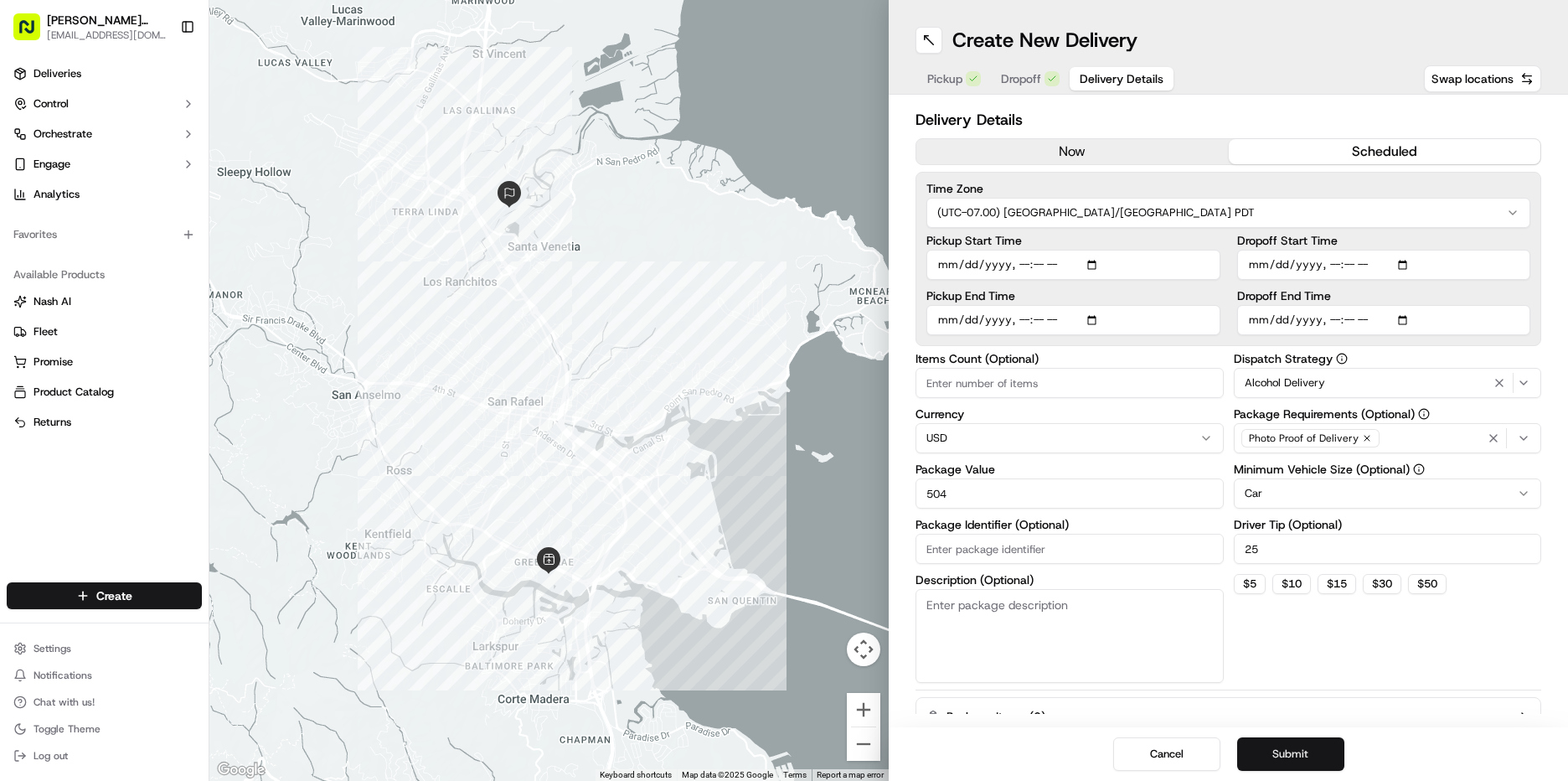
click at [1304, 759] on button "Submit" at bounding box center [1291, 754] width 107 height 34
